Goal: Find specific page/section: Find specific page/section

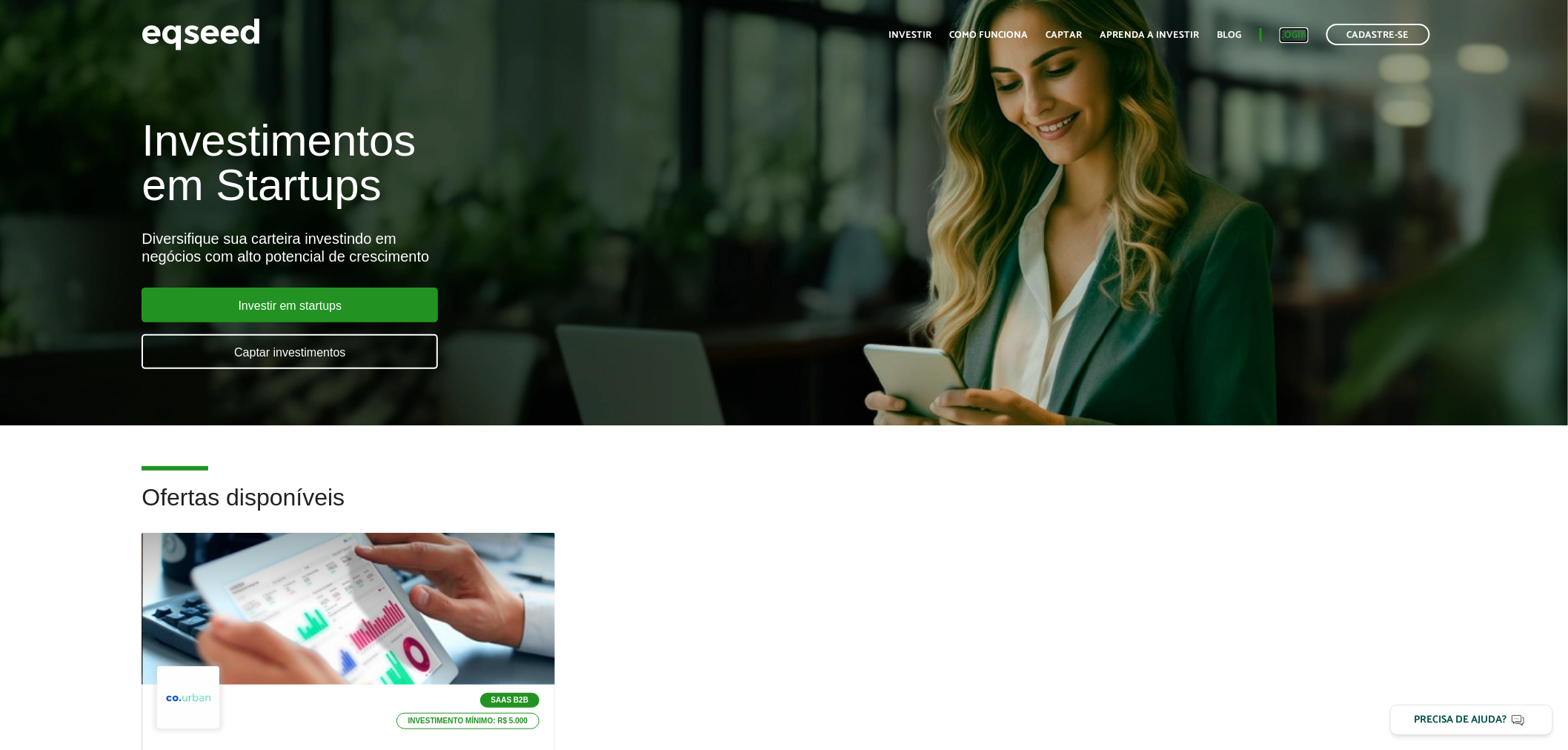
click at [1293, 40] on link "Login" at bounding box center [1294, 35] width 29 height 10
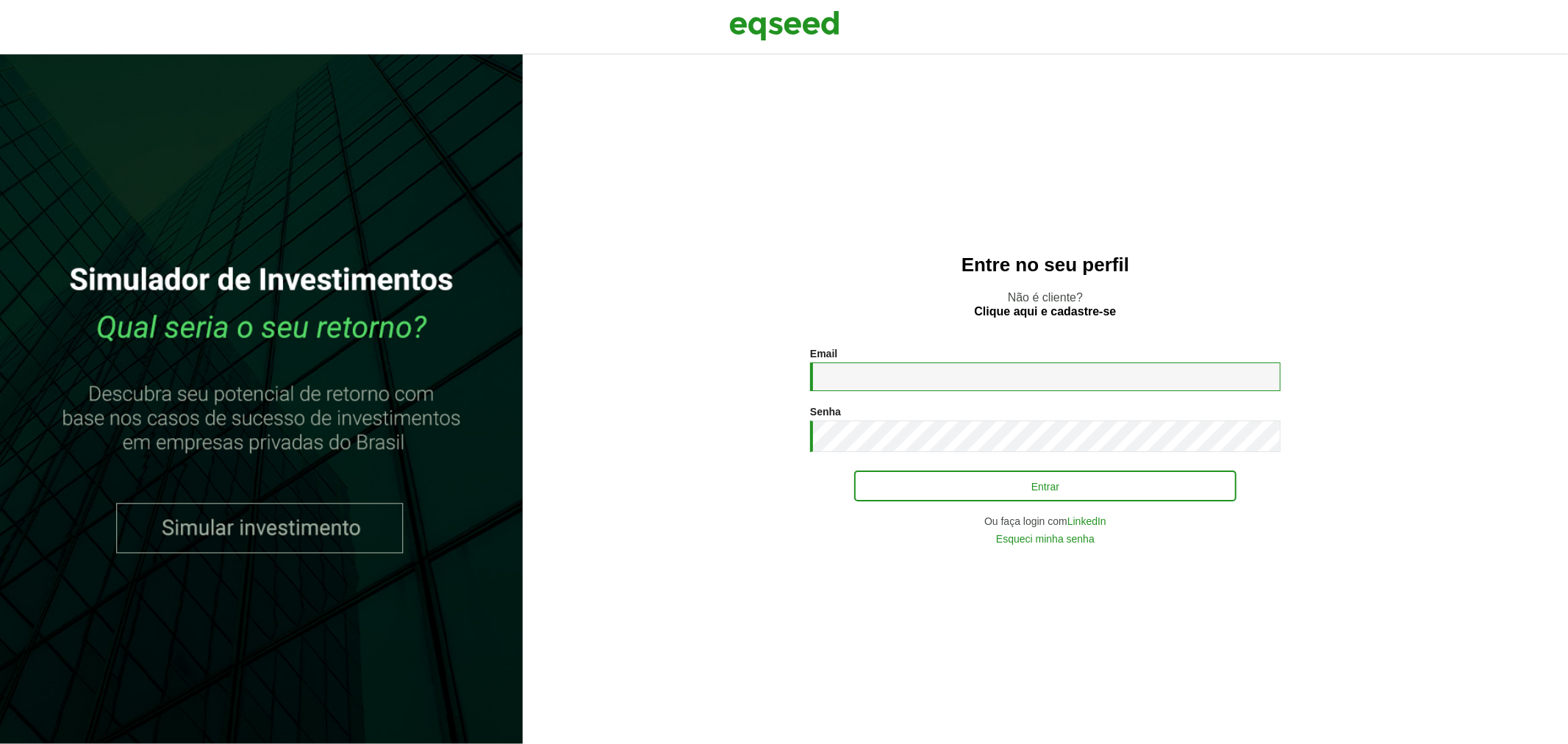
type input "**********"
click at [951, 484] on button "Entrar" at bounding box center [1045, 485] width 383 height 28
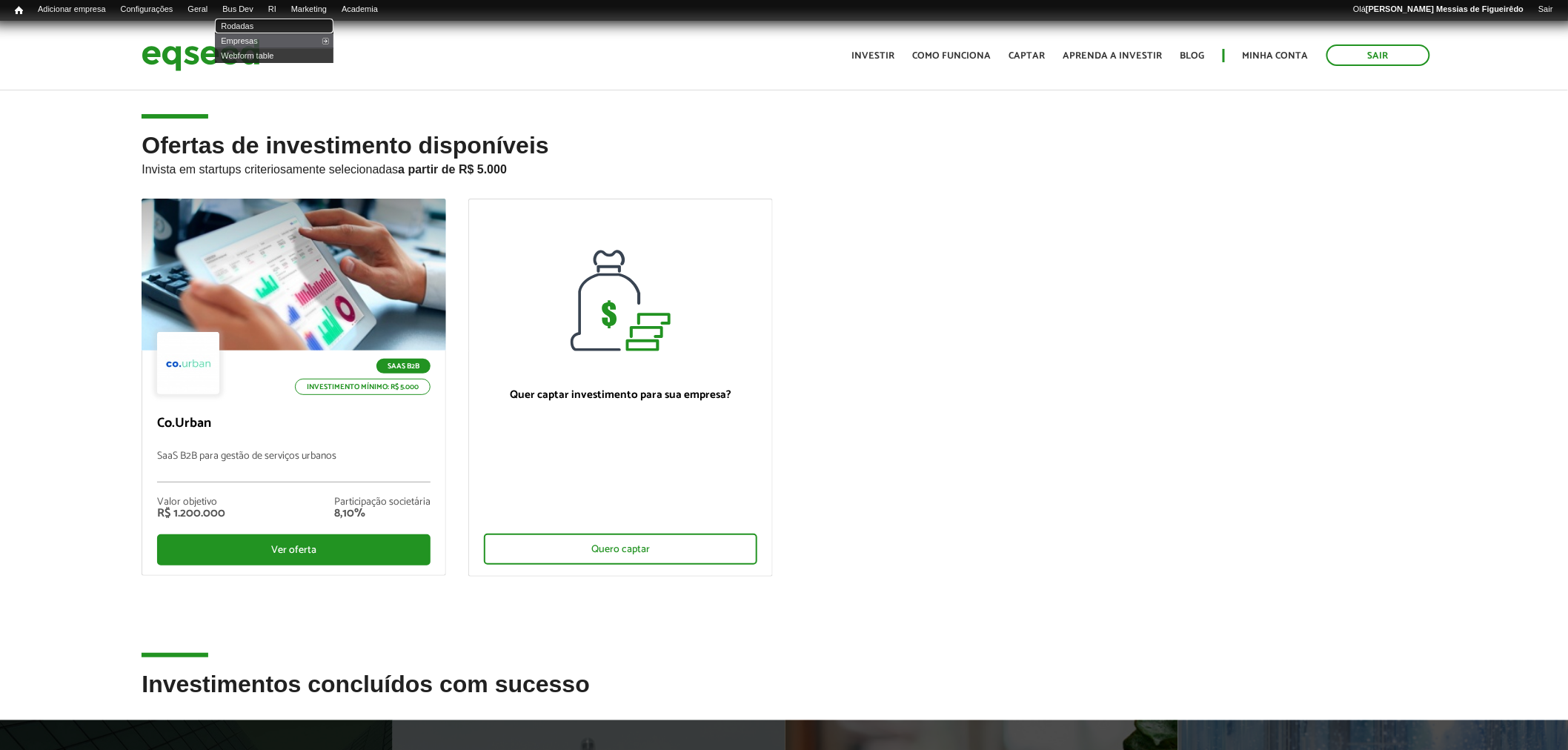
click at [253, 22] on link "Rodadas" at bounding box center [274, 26] width 119 height 15
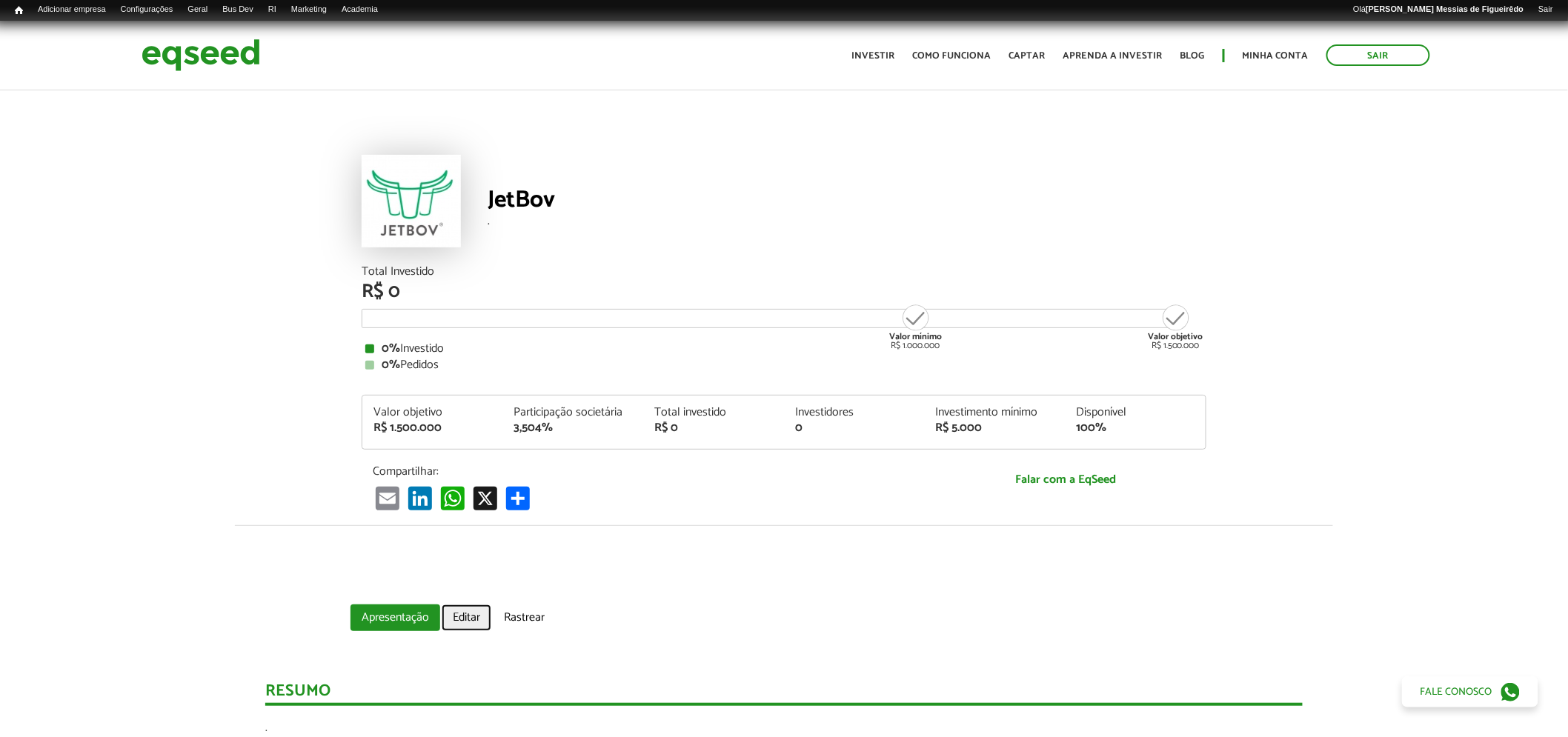
click at [463, 623] on link "Editar" at bounding box center [466, 618] width 50 height 27
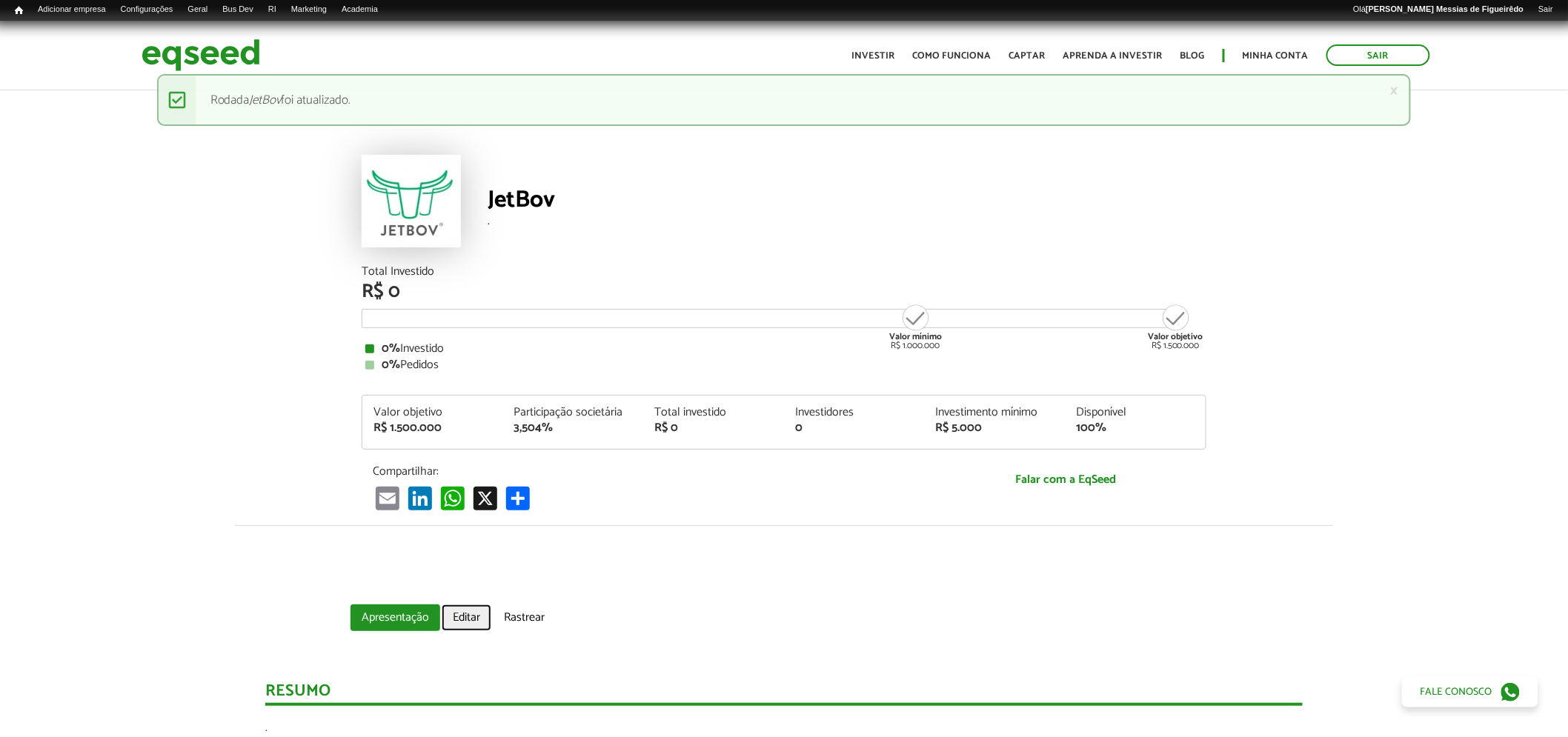
click at [469, 619] on link "Editar" at bounding box center [466, 618] width 50 height 27
click at [456, 619] on link "Editar" at bounding box center [466, 618] width 50 height 27
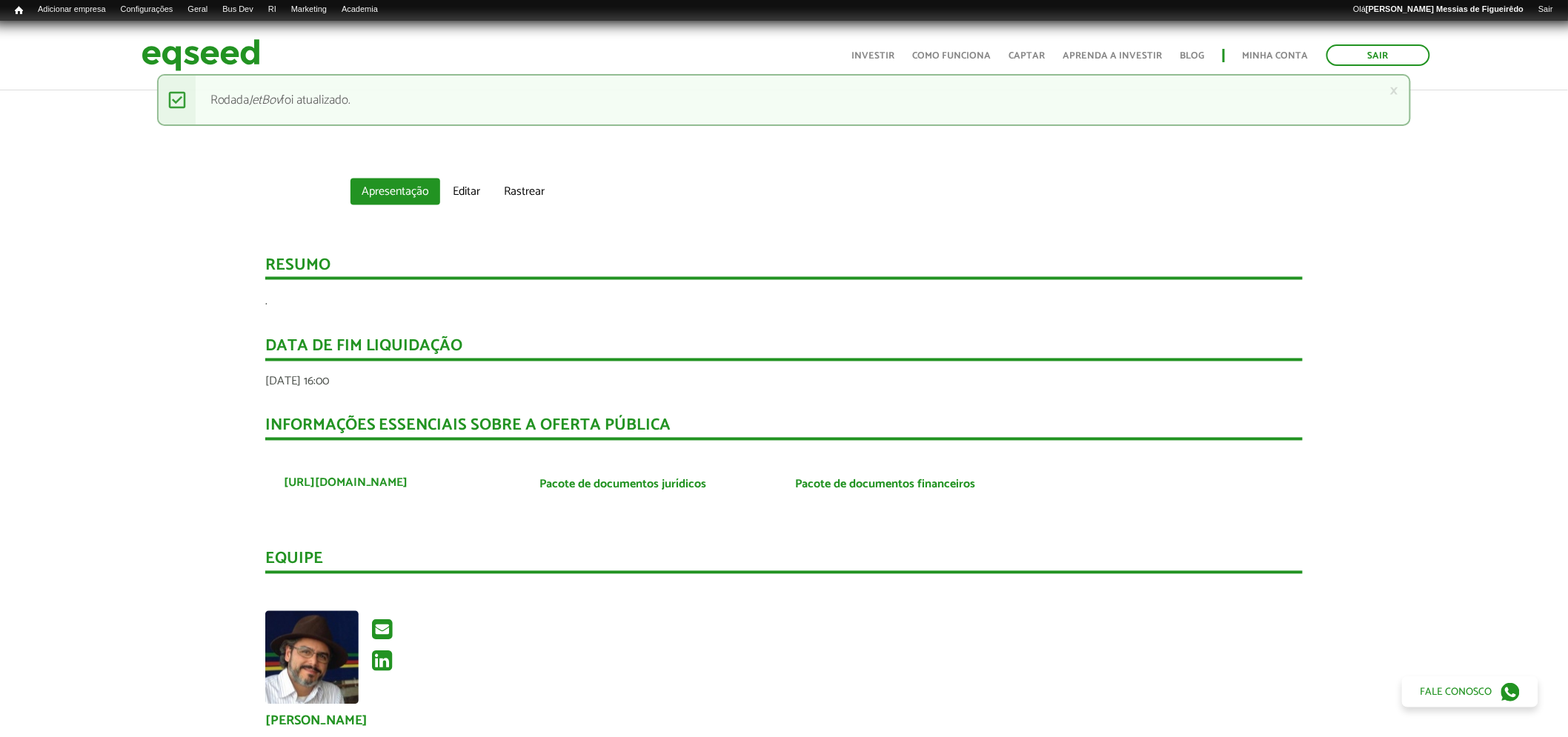
scroll to position [906, 0]
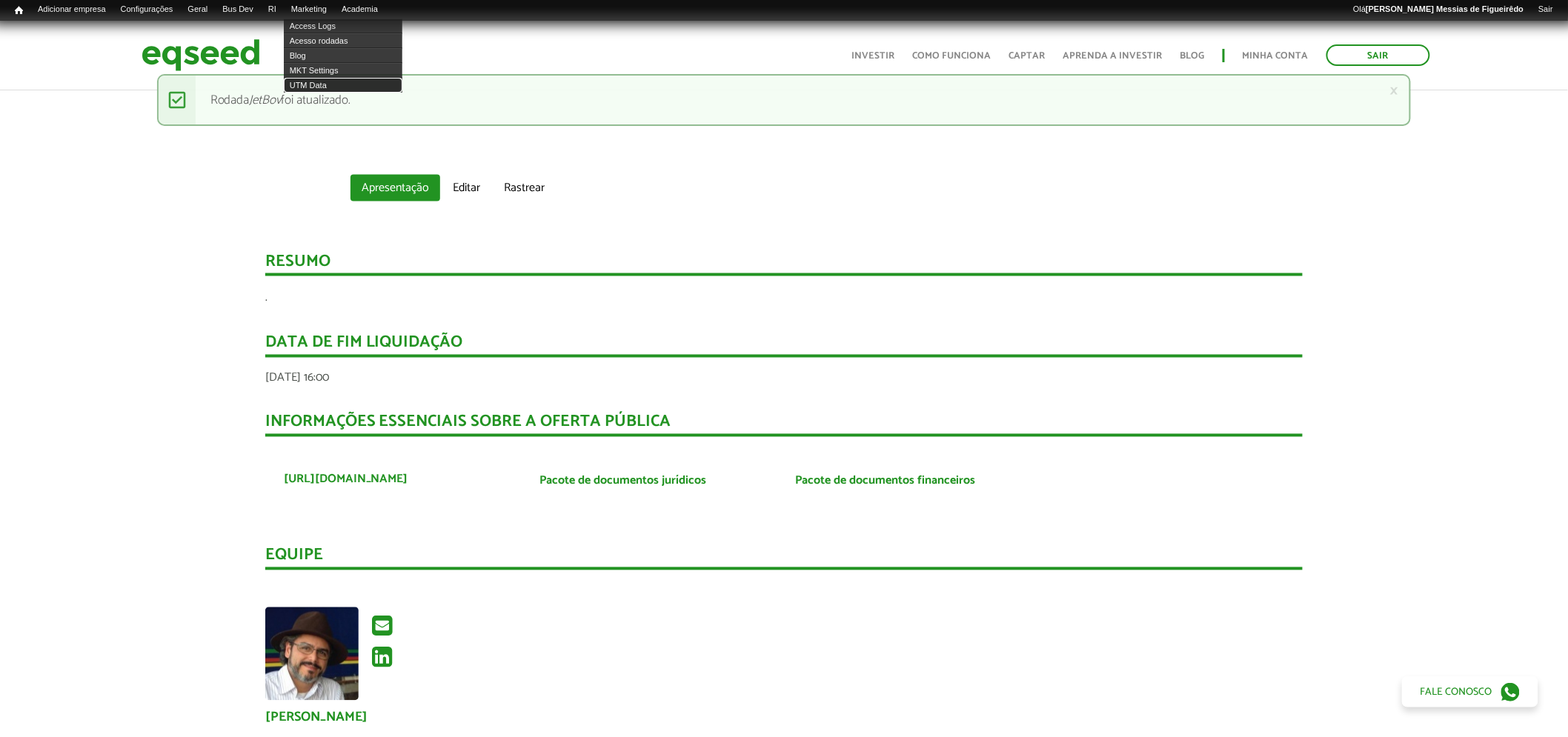
click at [322, 87] on link "UTM Data" at bounding box center [343, 85] width 119 height 15
